Goal: Transaction & Acquisition: Subscribe to service/newsletter

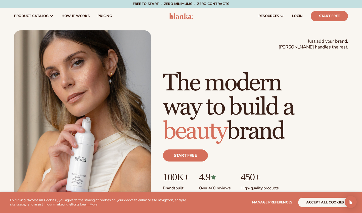
click at [319, 201] on button "accept all cookies" at bounding box center [325, 203] width 54 height 10
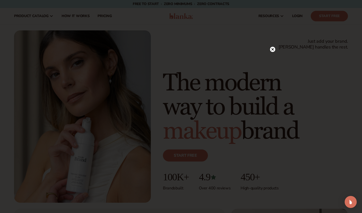
click at [272, 50] on icon at bounding box center [272, 49] width 3 height 3
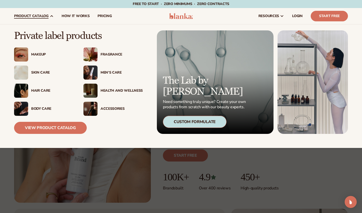
click at [36, 55] on div "Makeup" at bounding box center [52, 54] width 42 height 4
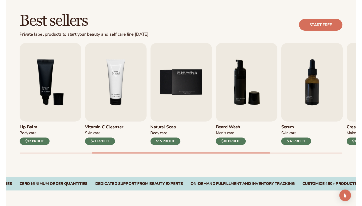
scroll to position [136, 0]
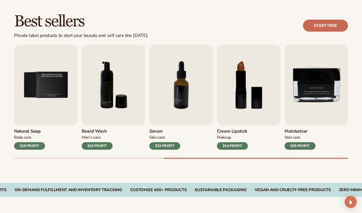
click at [328, 28] on link "Start free" at bounding box center [325, 26] width 45 height 12
